Goal: Information Seeking & Learning: Learn about a topic

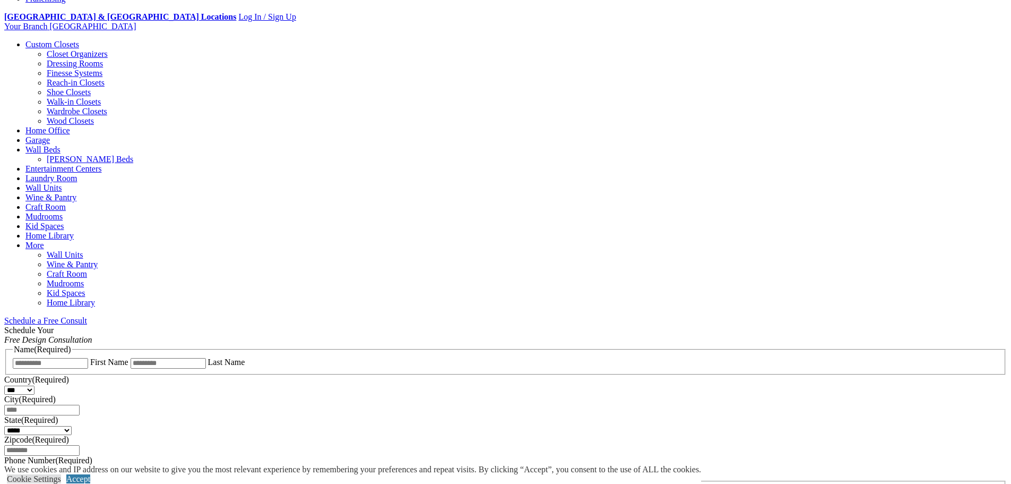
scroll to position [159, 0]
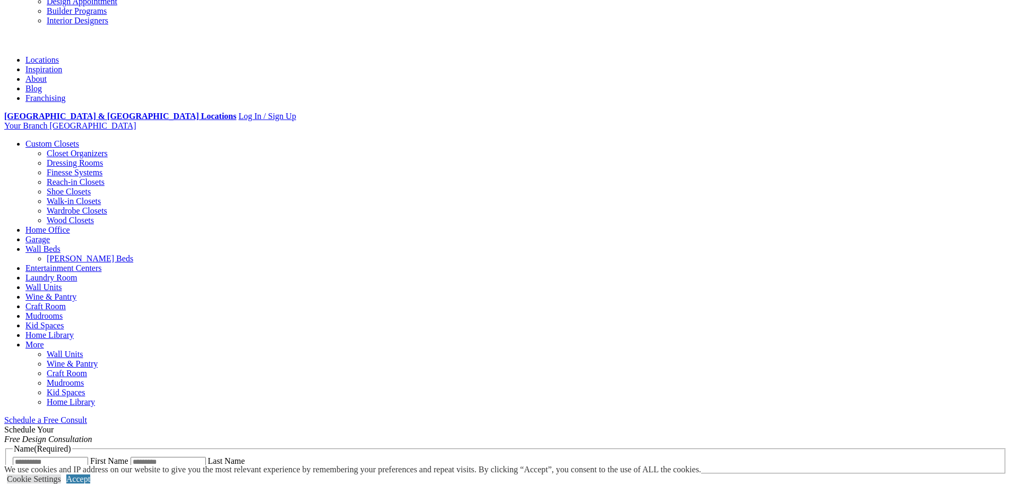
scroll to position [0, 0]
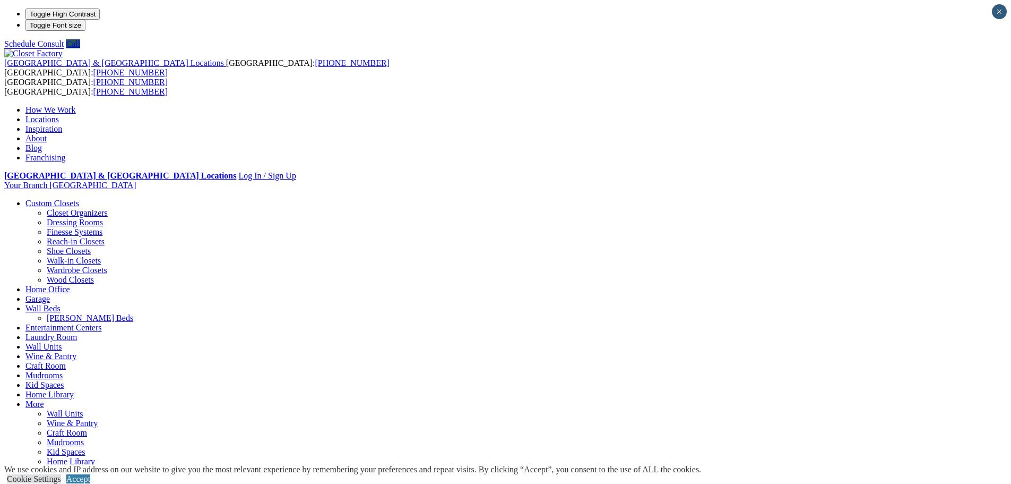
click at [64, 380] on link "Kid Spaces" at bounding box center [44, 384] width 38 height 9
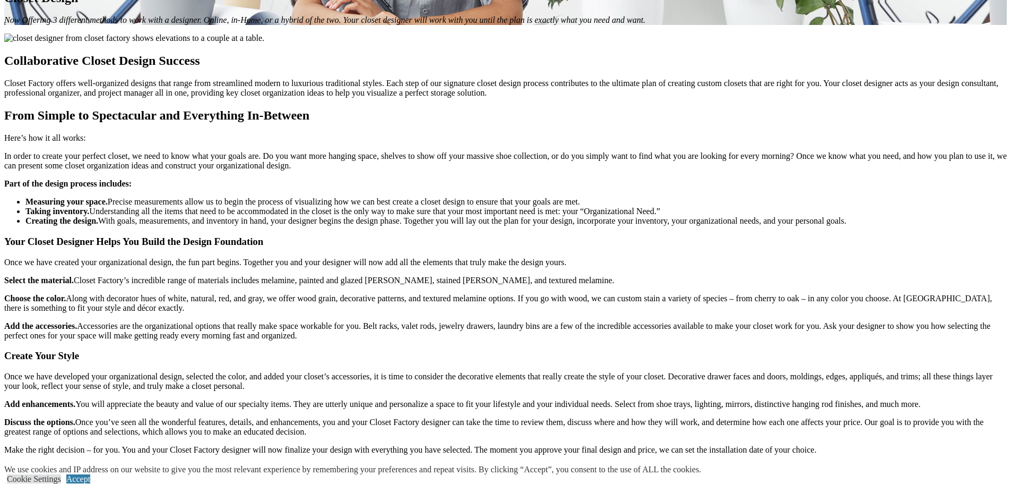
scroll to position [1115, 0]
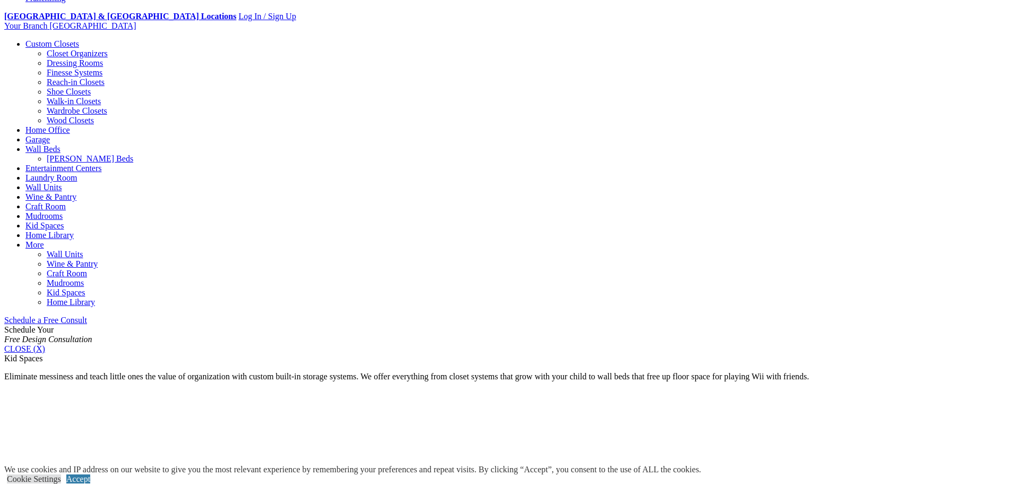
scroll to position [531, 0]
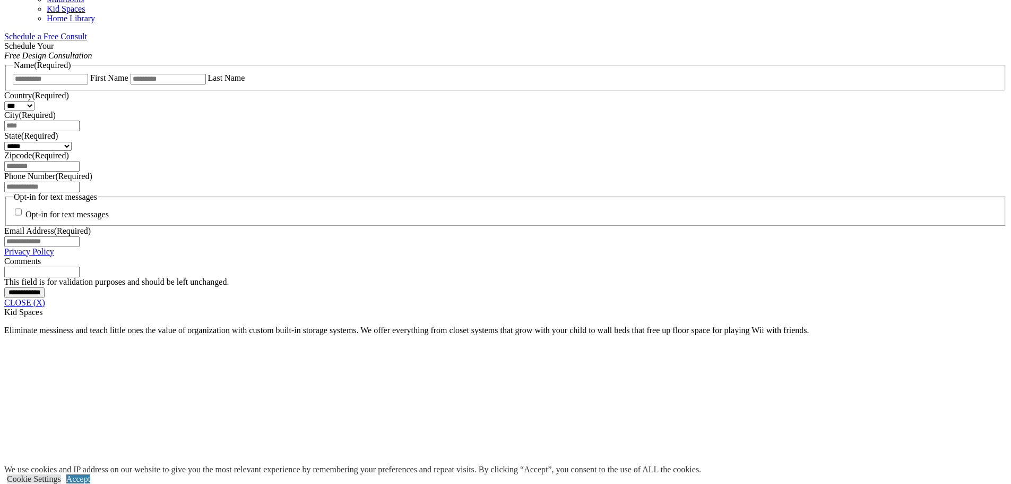
scroll to position [796, 0]
